Goal: Navigation & Orientation: Find specific page/section

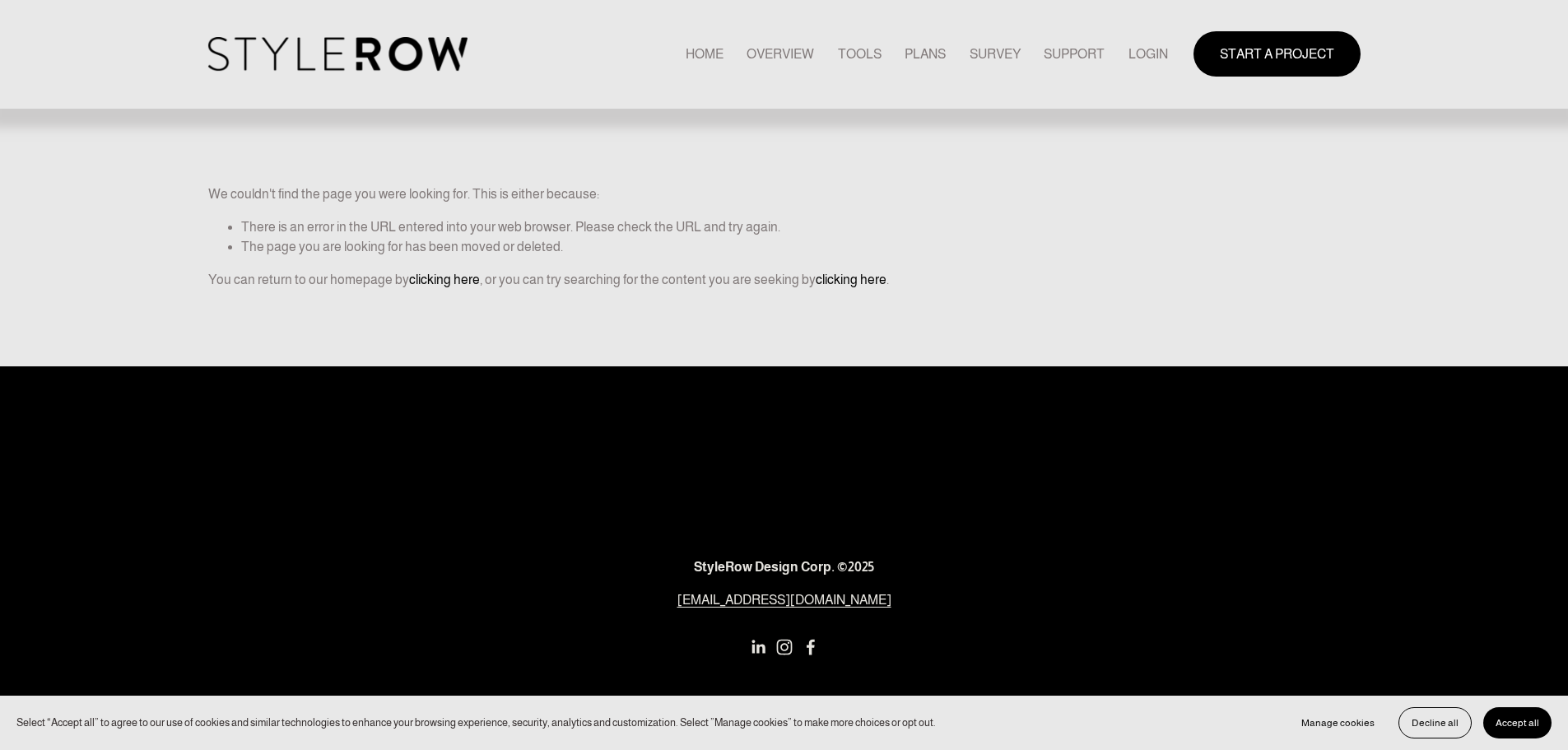
click at [1144, 61] on link "LOGIN" at bounding box center [1148, 54] width 39 height 22
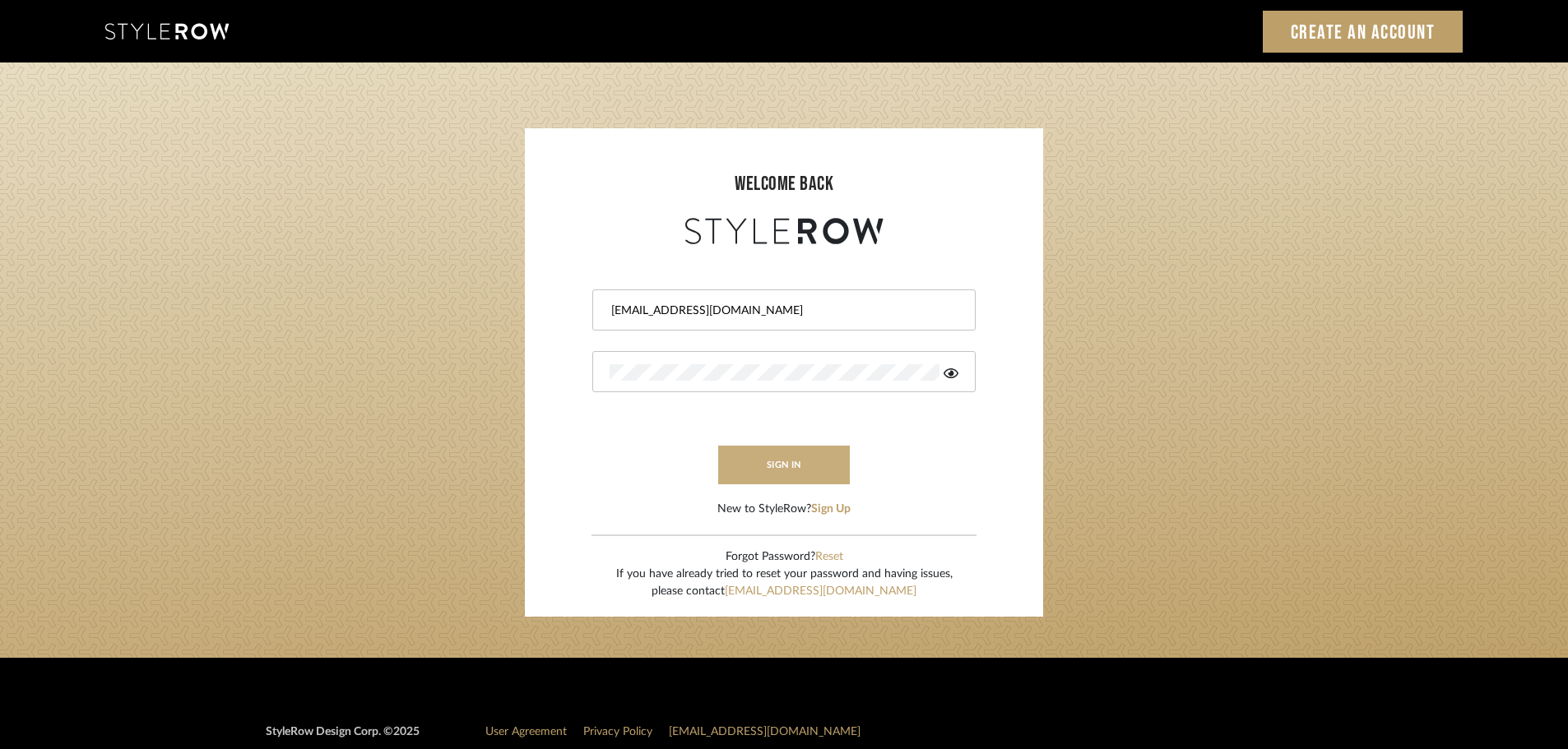
click at [778, 464] on button "sign in" at bounding box center [783, 464] width 132 height 38
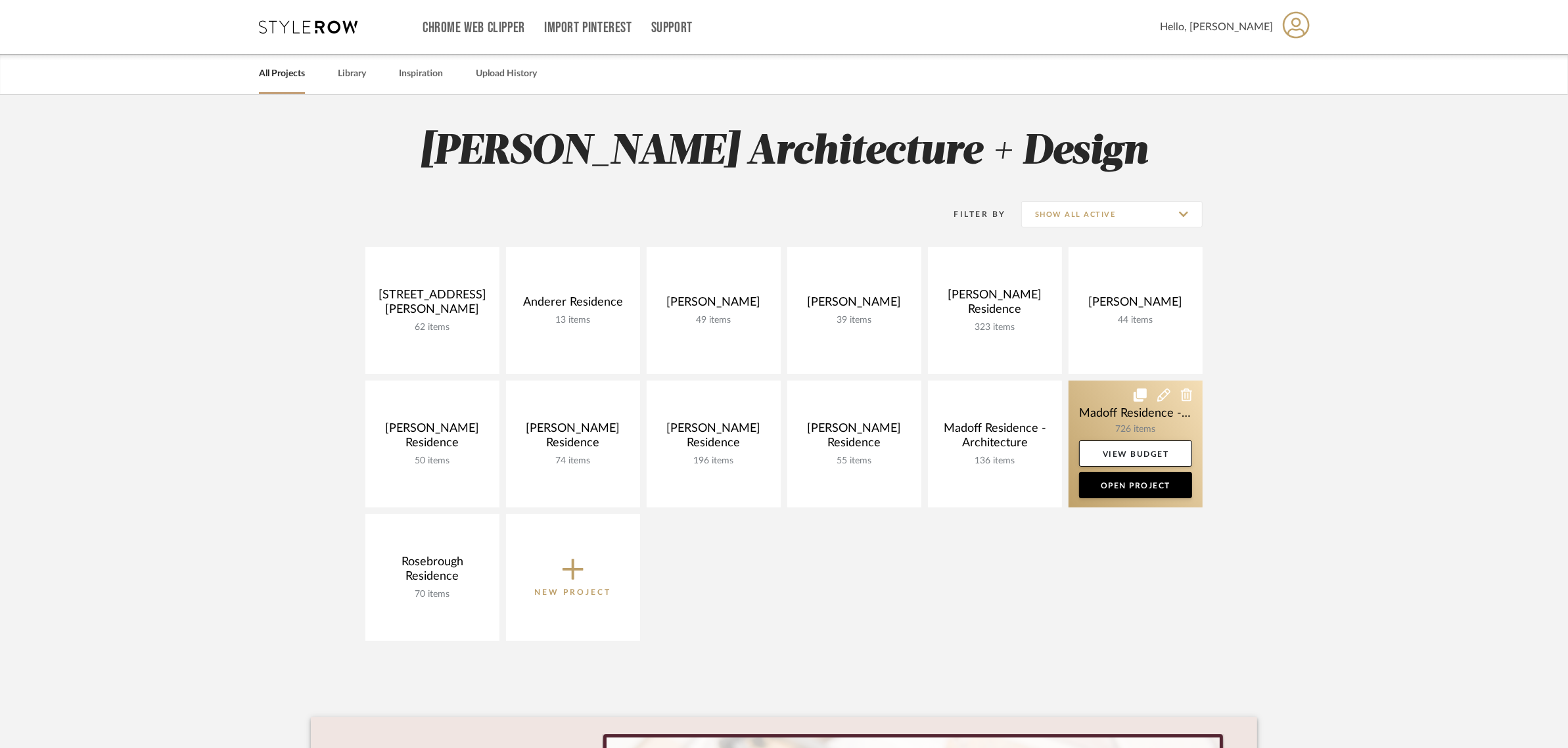
click at [1102, 425] on link at bounding box center [1135, 443] width 134 height 127
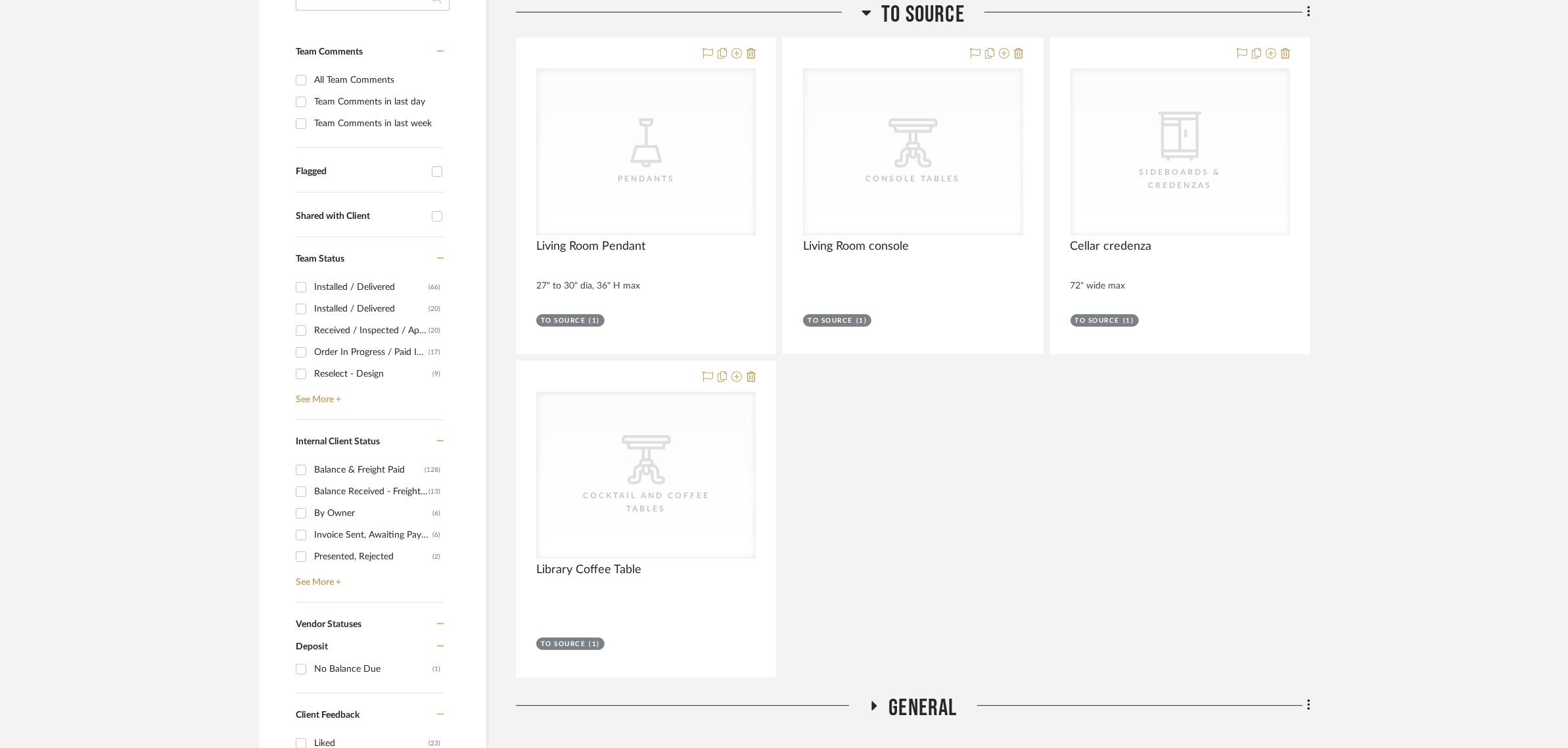
scroll to position [410, 0]
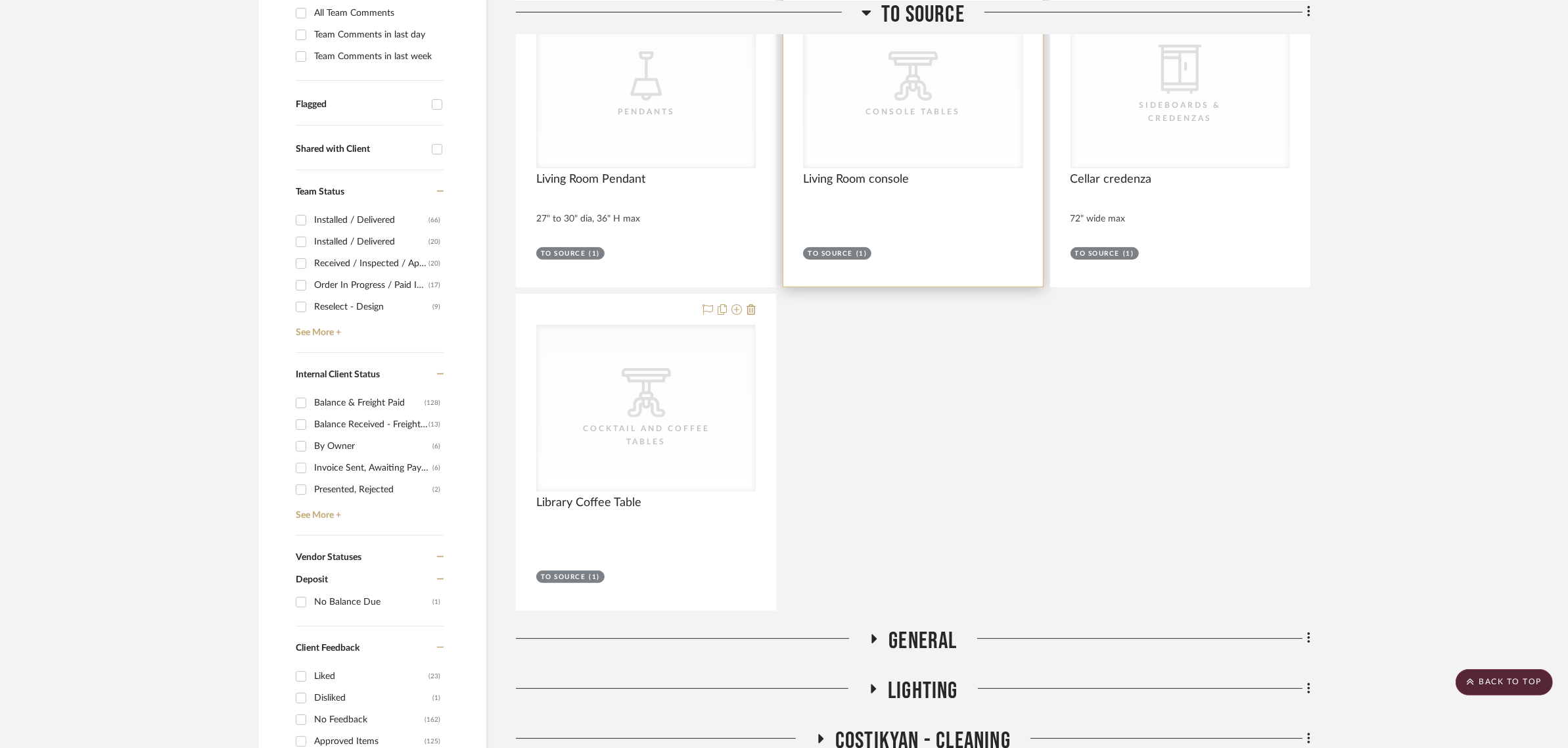
click at [0, 0] on div "CategoryIconTables Created with Sketch. Console Tables" at bounding box center [0, 0] width 0 height 0
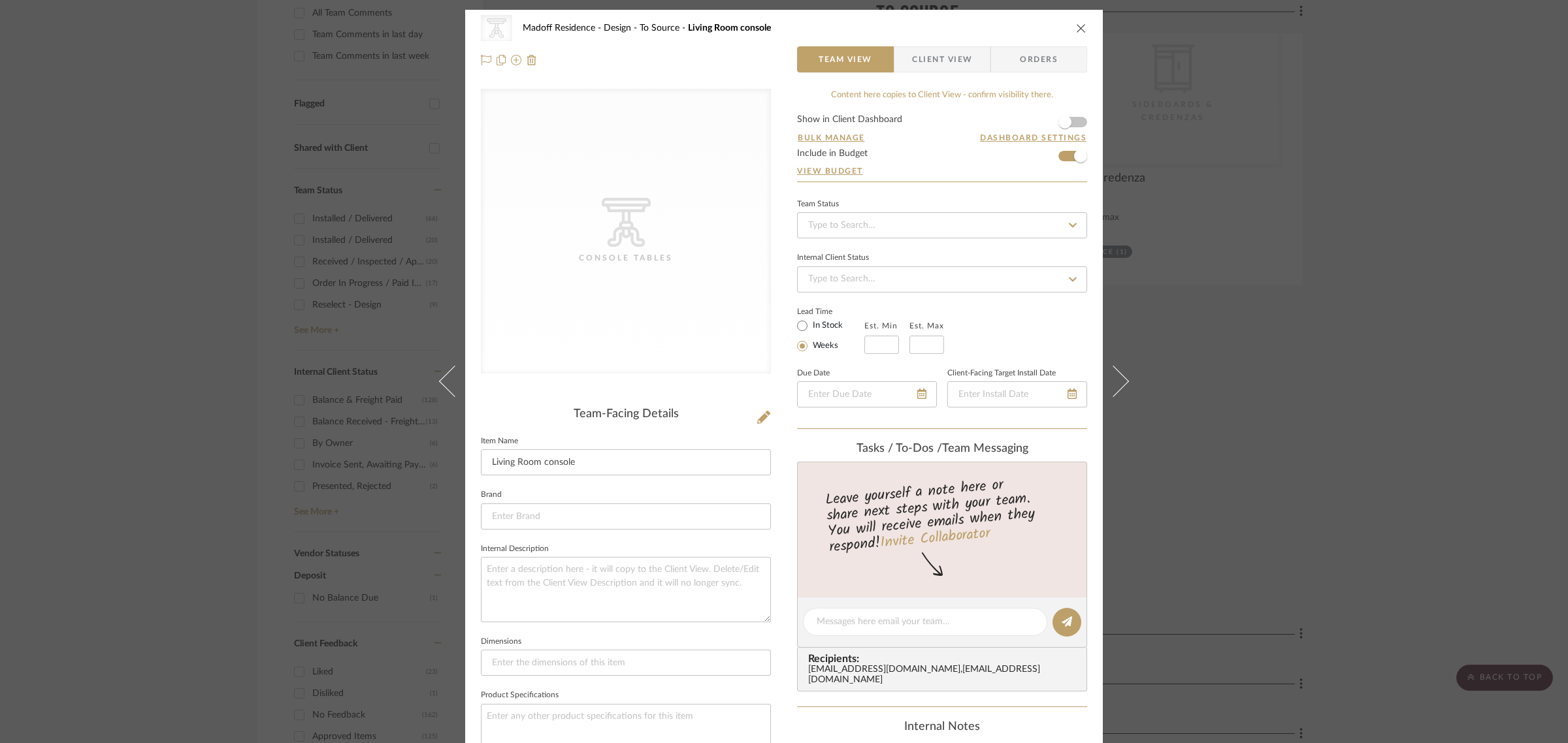
click at [1076, 28] on icon "close" at bounding box center [1081, 28] width 11 height 11
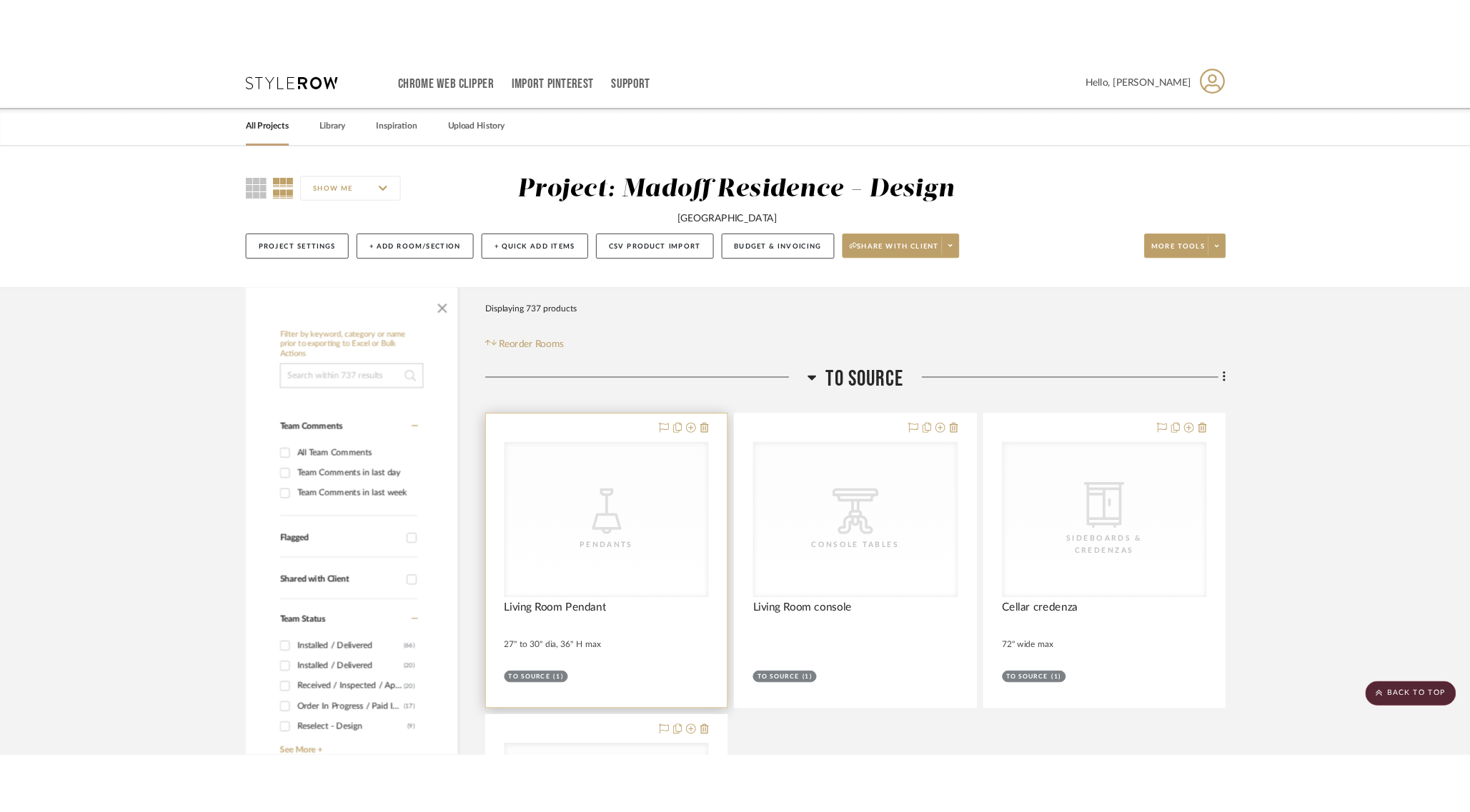
scroll to position [446, 0]
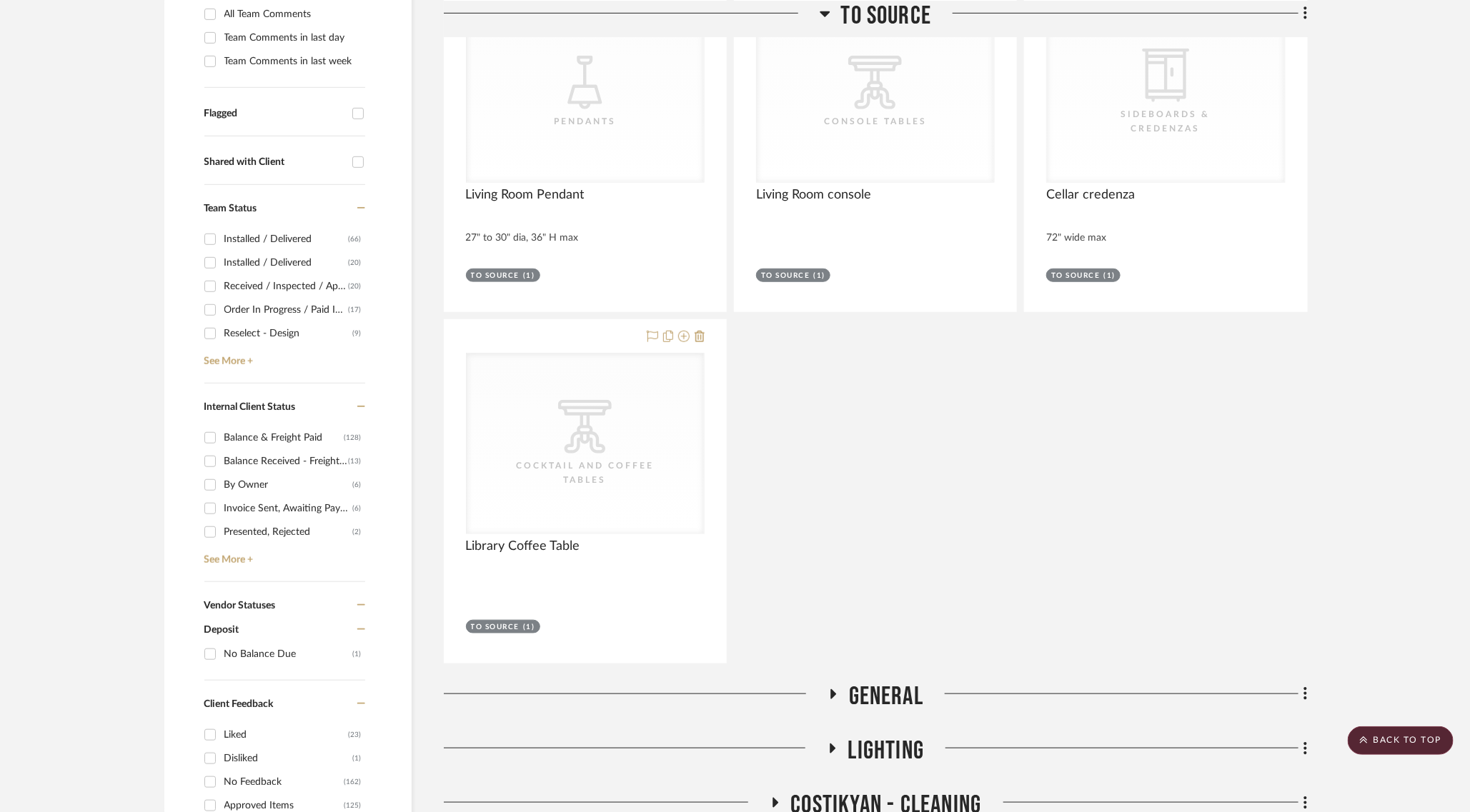
click at [798, 378] on div "CategoryIconLighting Created with Sketch. Pendants CategoryIconLighting Created…" at bounding box center [875, 315] width 864 height 695
